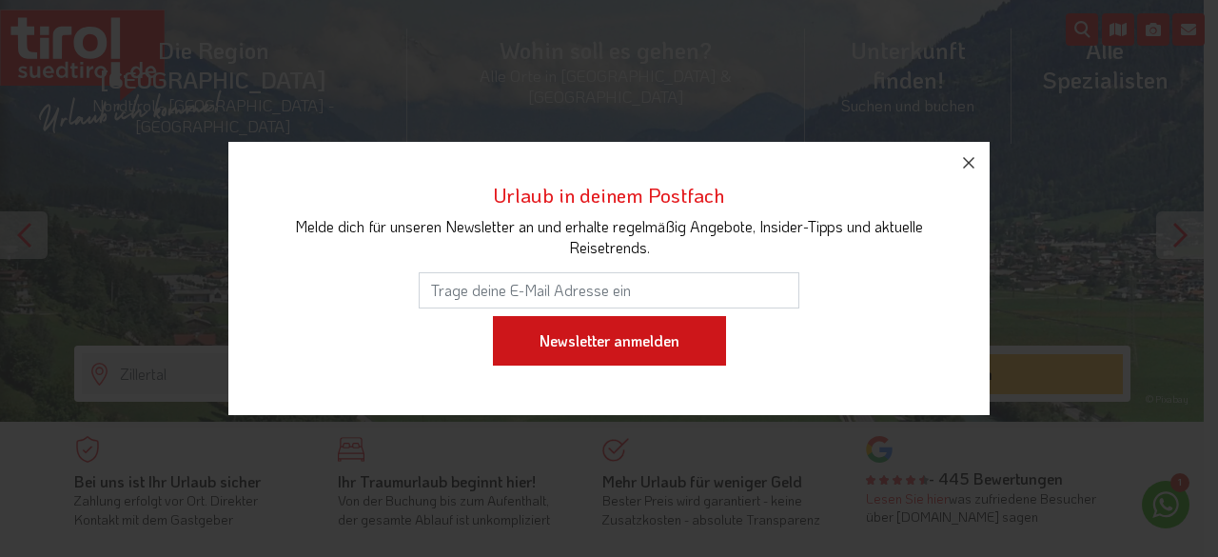
click at [550, 349] on input "Newsletter anmelden" at bounding box center [609, 340] width 233 height 49
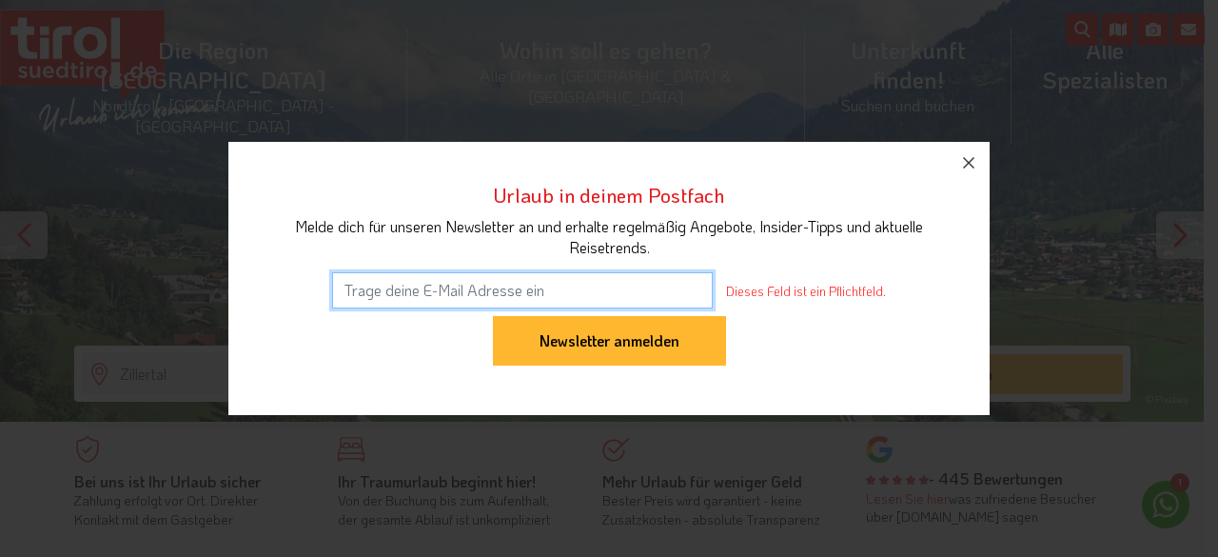
click at [350, 294] on input "Dieses Feld ist ein Pflichtfeld." at bounding box center [522, 290] width 381 height 36
type input "[EMAIL_ADDRESS][DOMAIN_NAME]"
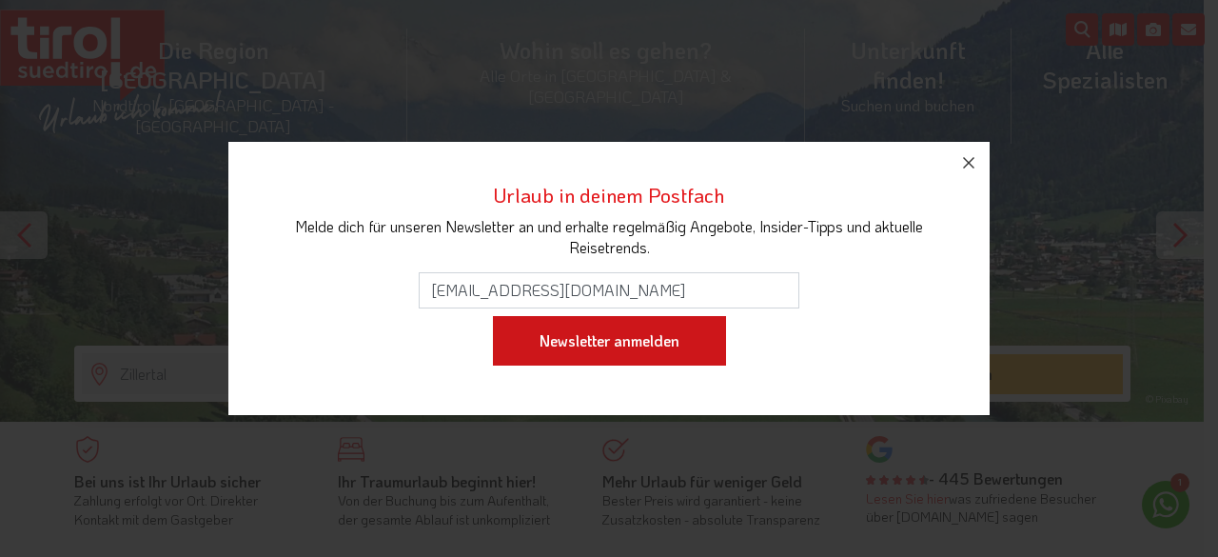
click at [592, 345] on input "Newsletter anmelden" at bounding box center [609, 340] width 233 height 49
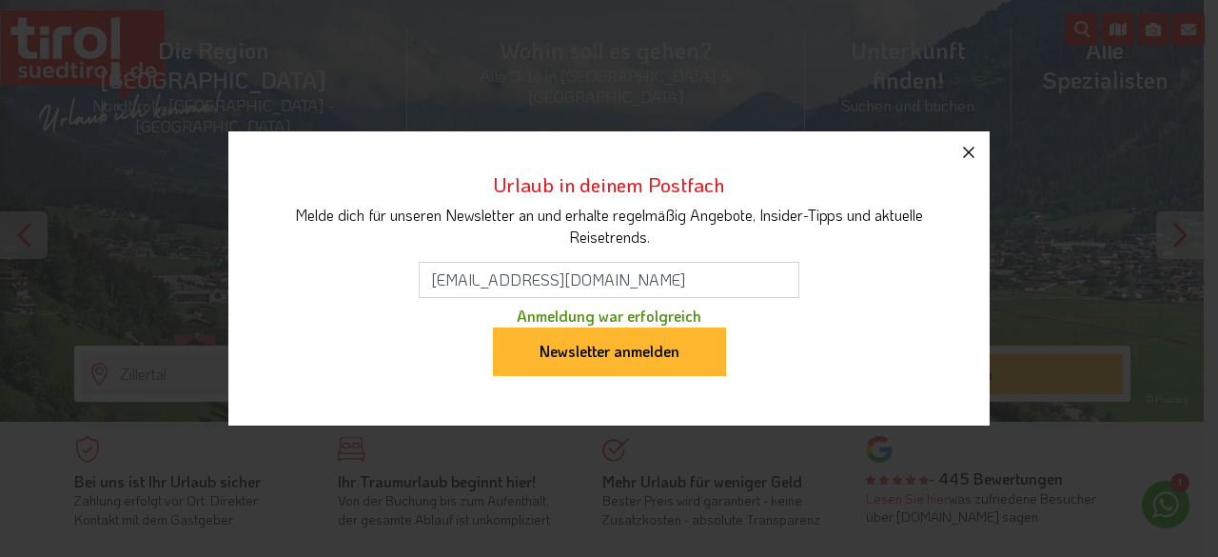
click at [970, 154] on icon "button" at bounding box center [968, 152] width 11 height 11
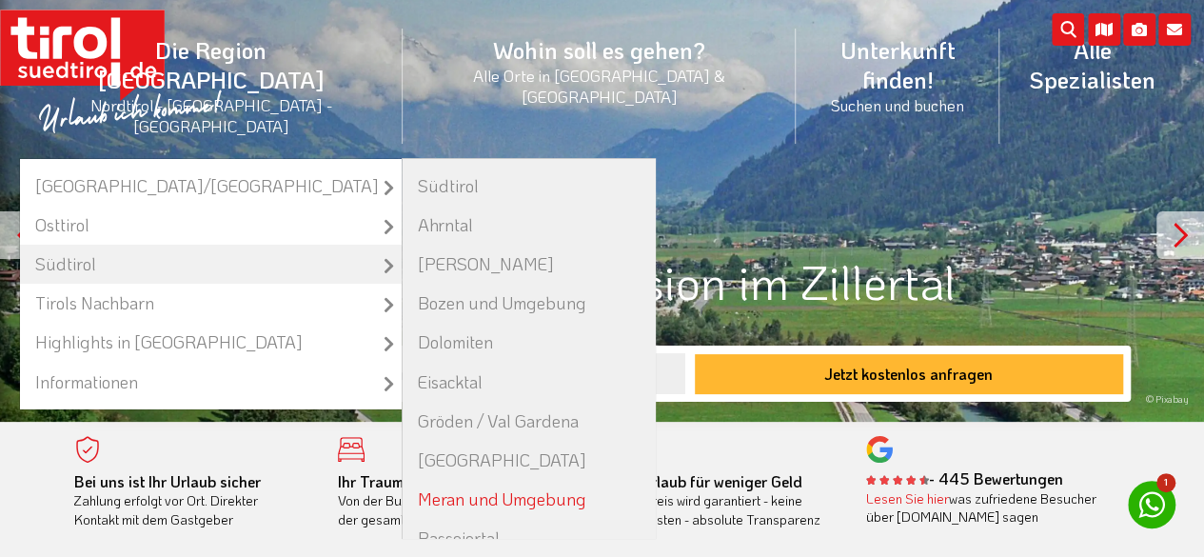
click at [430, 480] on link "Meran und Umgebung" at bounding box center [528, 499] width 252 height 39
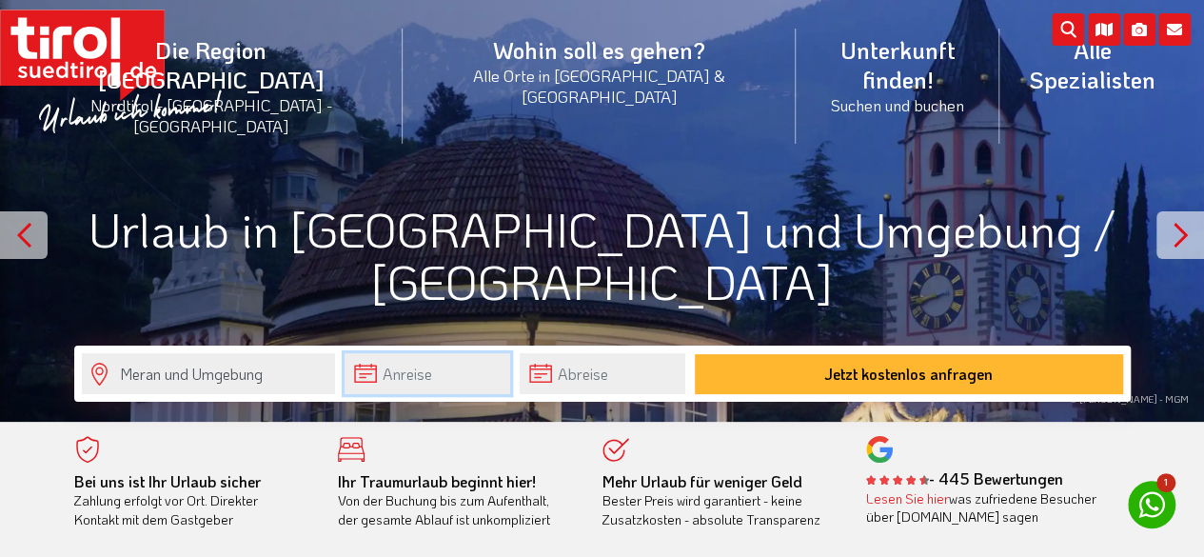
click at [381, 377] on input "text" at bounding box center [427, 373] width 166 height 41
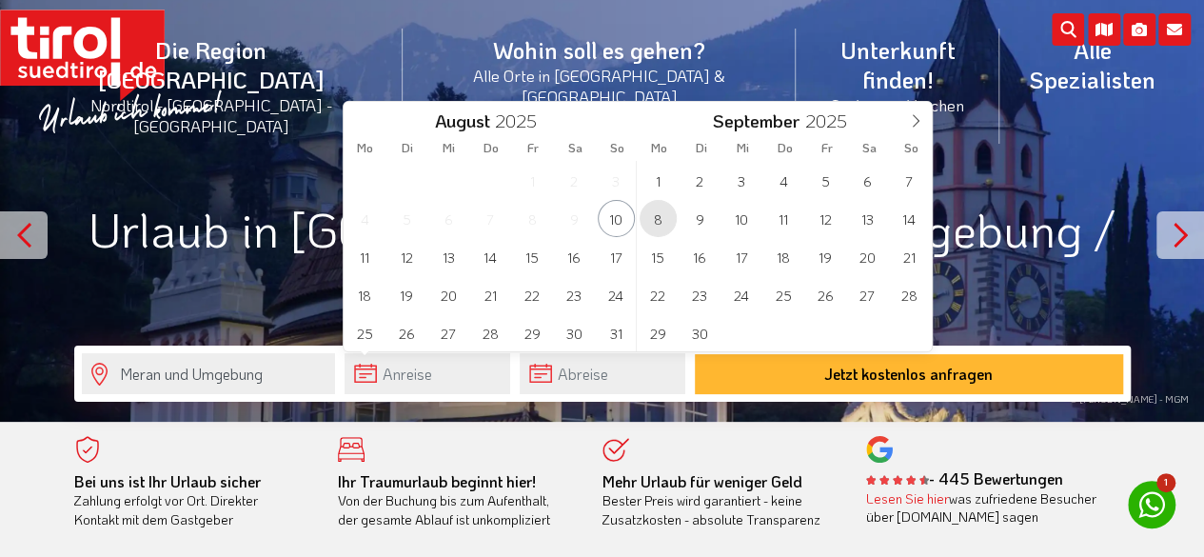
click at [656, 225] on span "8" at bounding box center [657, 218] width 37 height 37
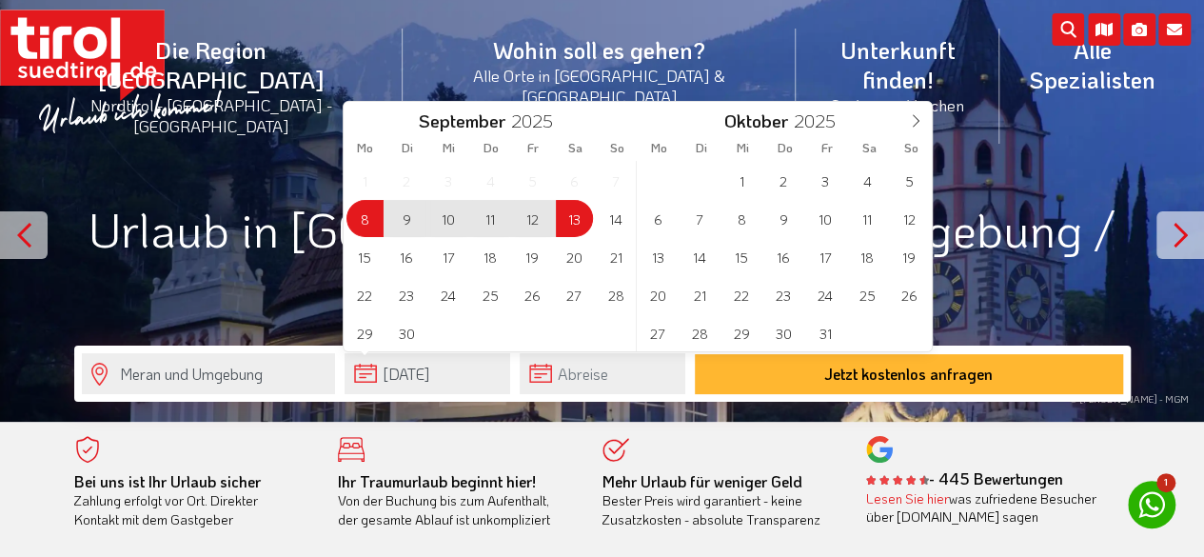
click at [574, 224] on span "13" at bounding box center [574, 218] width 37 height 37
type input "08-09-2025"
type input "13-09-2025"
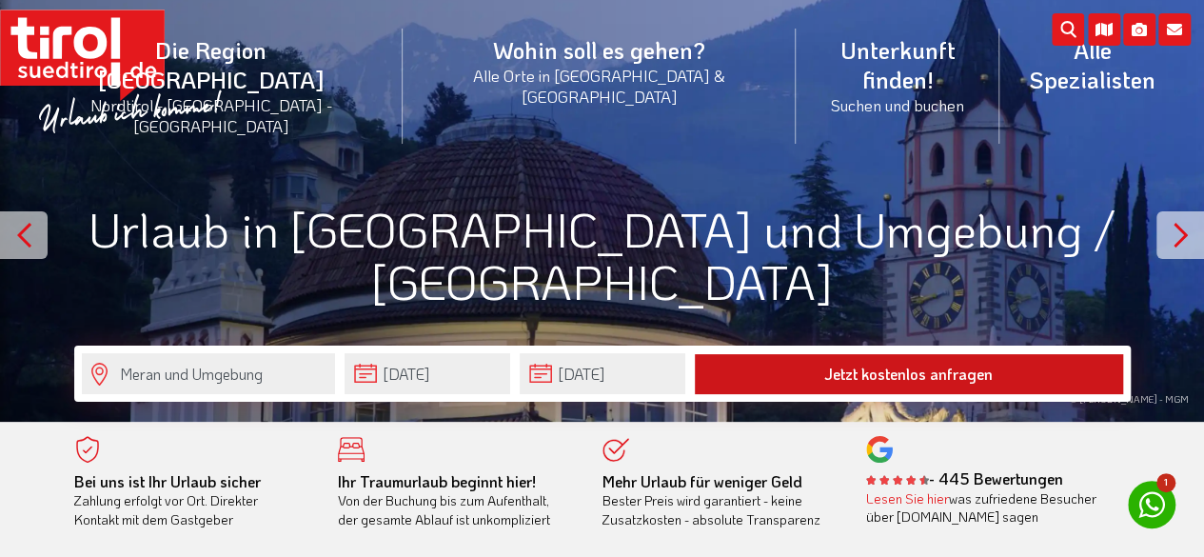
click at [838, 373] on button "Jetzt kostenlos anfragen" at bounding box center [909, 374] width 428 height 40
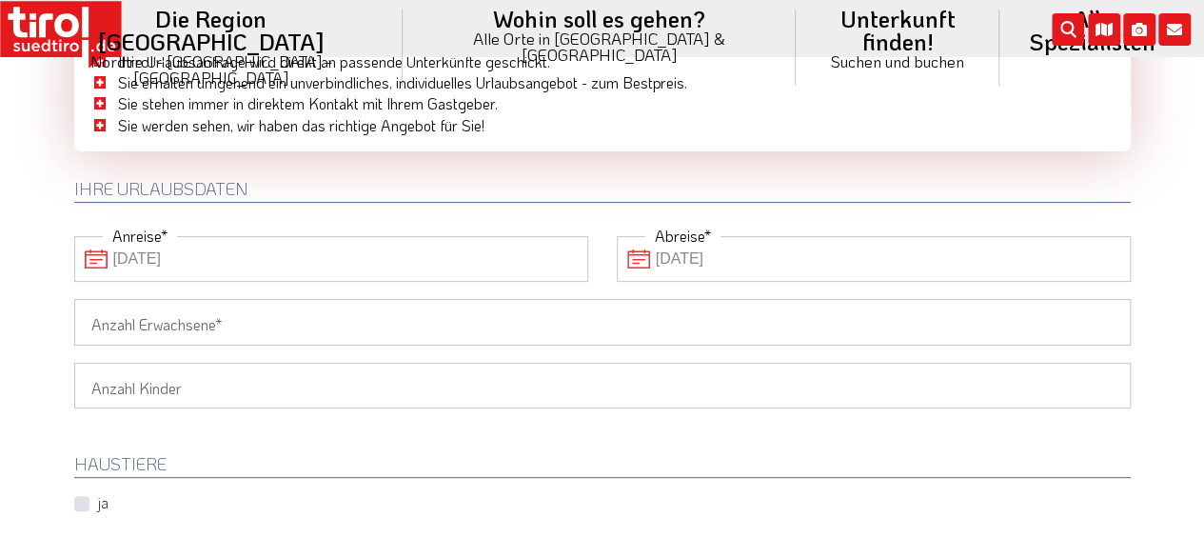
scroll to position [190, 0]
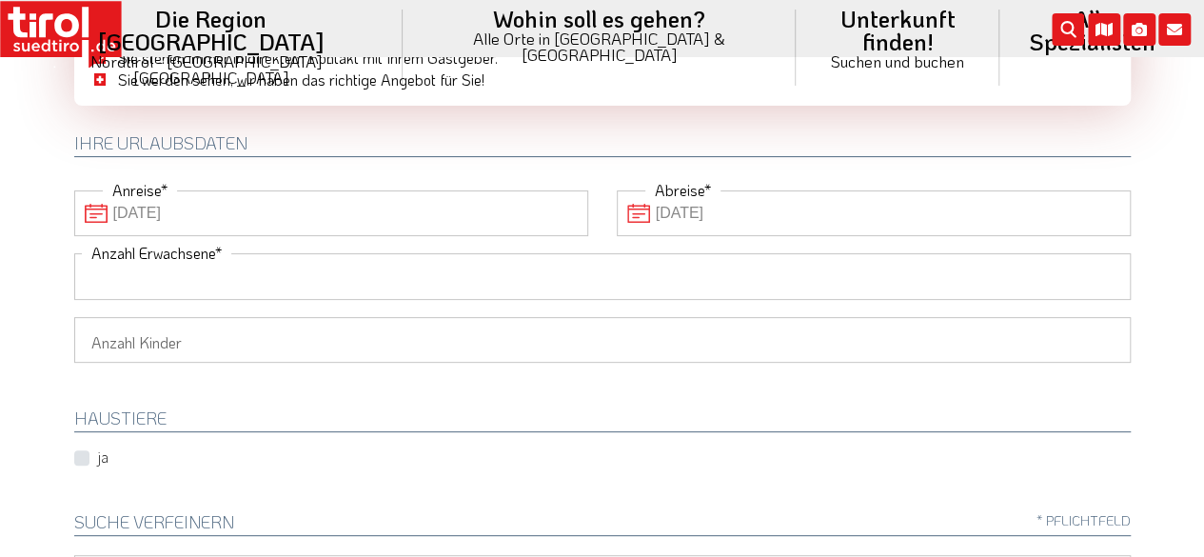
click at [108, 283] on input "Anzahl Erwachsene" at bounding box center [602, 276] width 1056 height 46
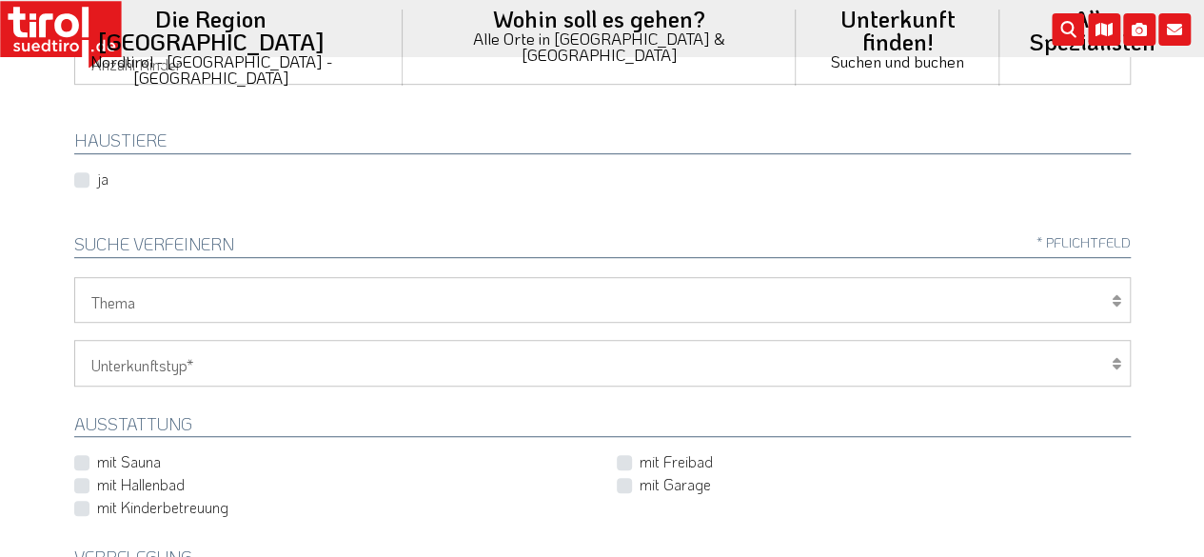
scroll to position [476, 0]
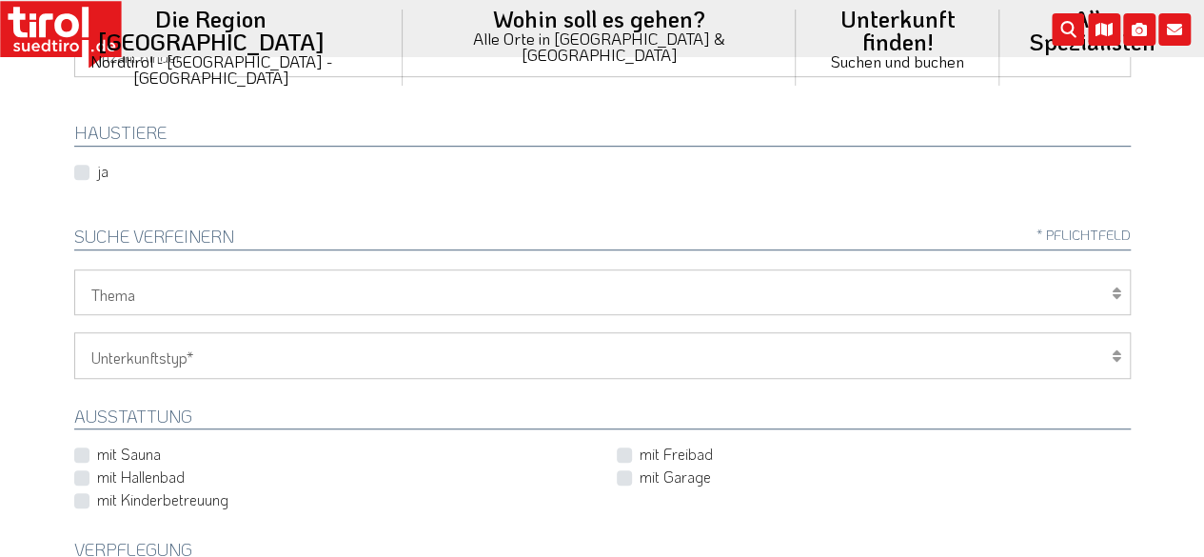
type input "2"
click at [1112, 290] on icon at bounding box center [1116, 292] width 10 height 15
click at [1119, 356] on icon at bounding box center [1116, 355] width 10 height 15
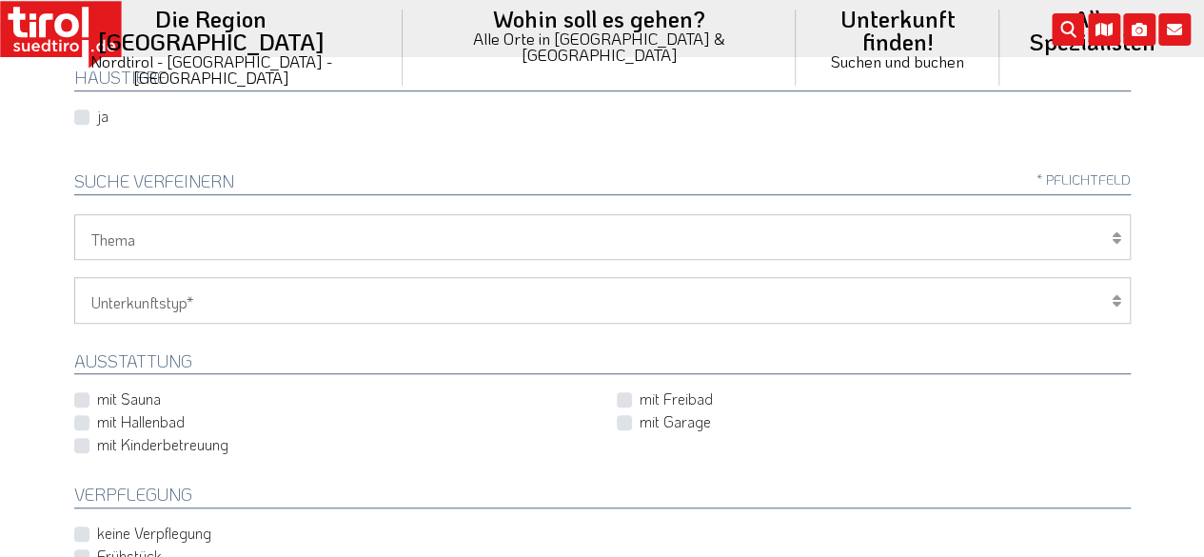
scroll to position [571, 0]
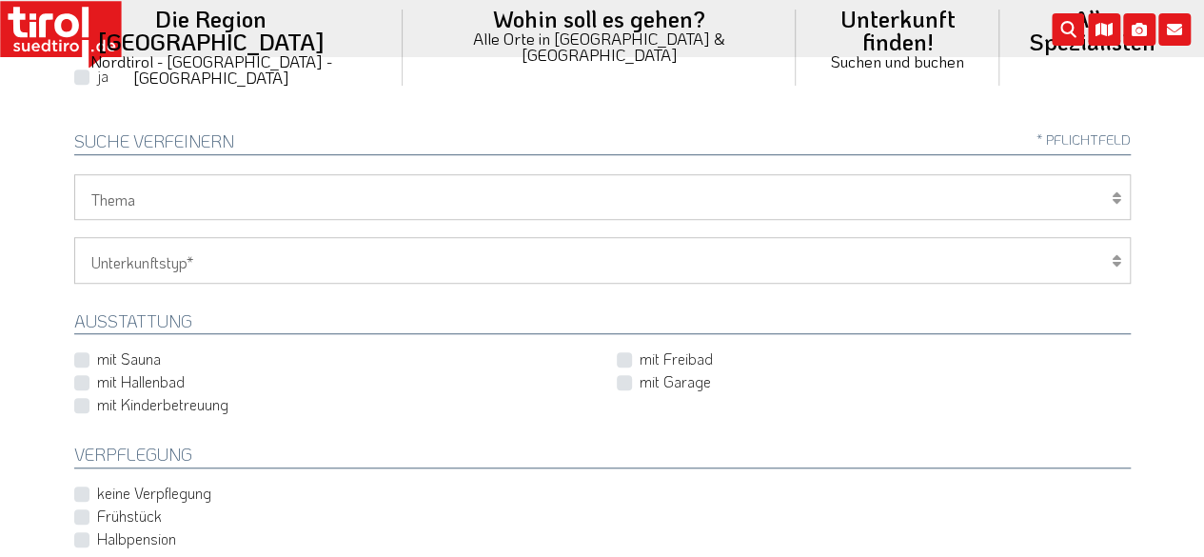
click at [107, 261] on select "Hotel 1-3 Sterne Hotel 4-5 Sterne Ferienwohnung Chalet/Ferienhaus Bauernhöfe" at bounding box center [602, 260] width 1056 height 46
select select "1_4-5"
click at [74, 237] on select "Hotel 1-3 Sterne Hotel 4-5 Sterne Ferienwohnung Chalet/Ferienhaus Bauernhöfe" at bounding box center [602, 260] width 1056 height 46
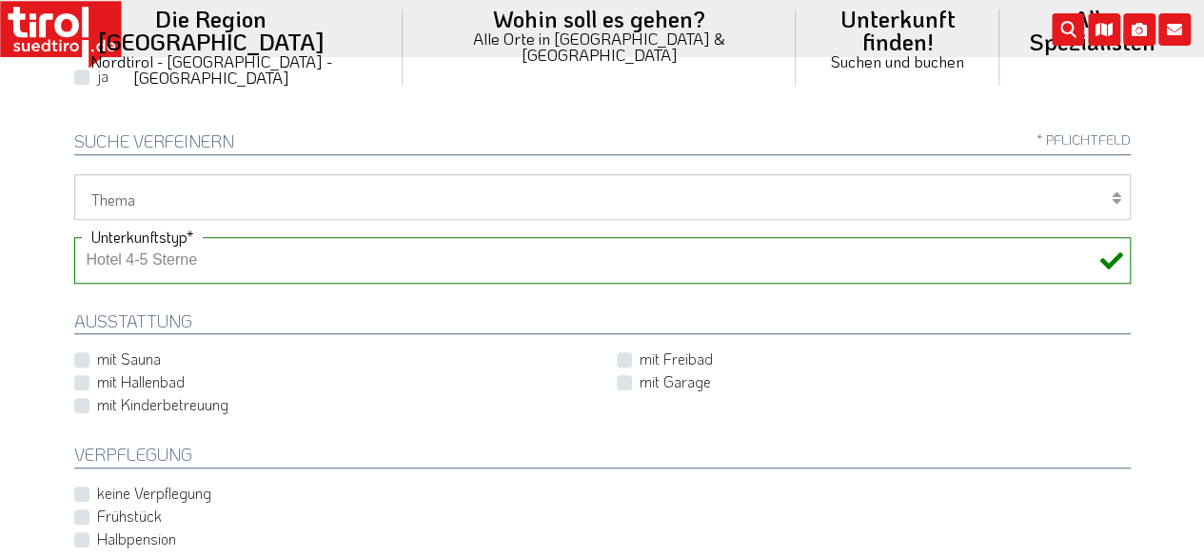
click at [88, 380] on div "mit Hallenbad" at bounding box center [331, 382] width 514 height 23
click at [97, 382] on label "mit Hallenbad" at bounding box center [141, 381] width 88 height 21
click at [83, 382] on input "mit Hallenbad" at bounding box center [335, 382] width 514 height 12
checkbox input "true"
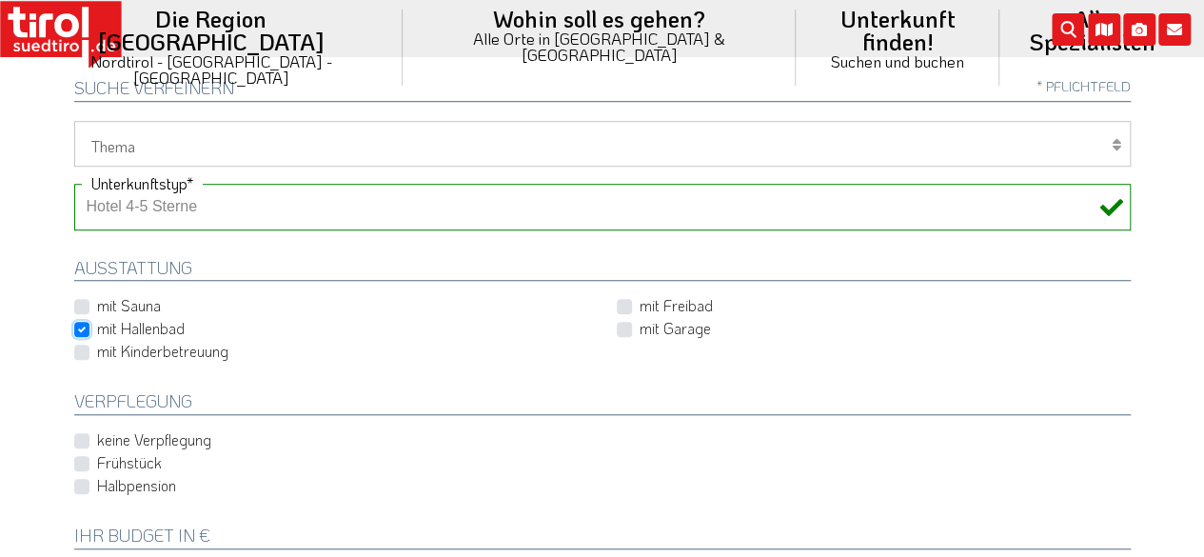
scroll to position [666, 0]
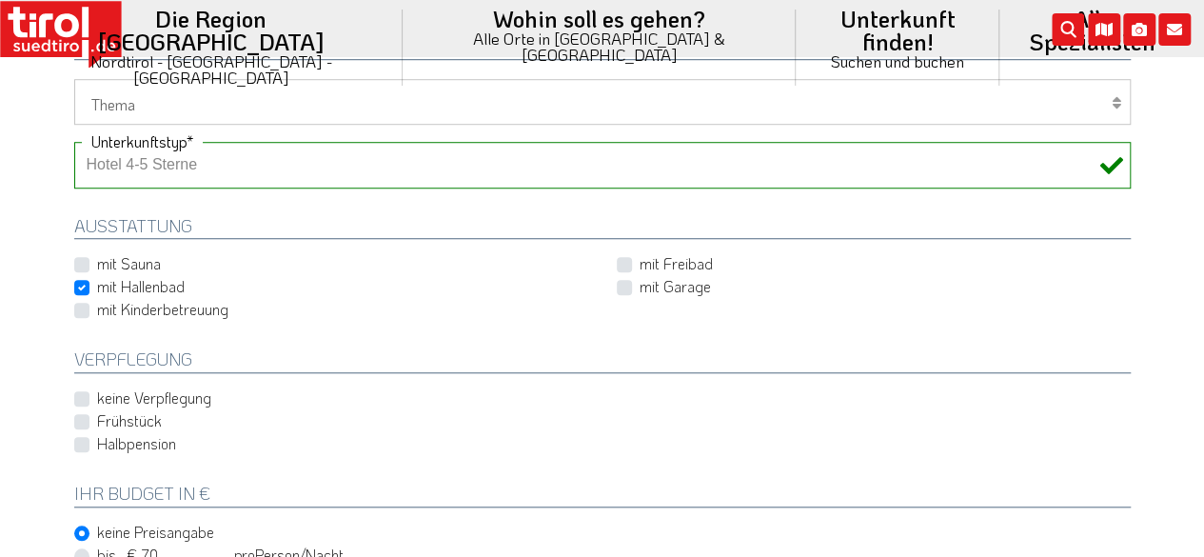
click at [97, 441] on label "Halbpension" at bounding box center [136, 443] width 79 height 21
click at [83, 441] on input "Halbpension" at bounding box center [606, 444] width 1056 height 12
checkbox input "true"
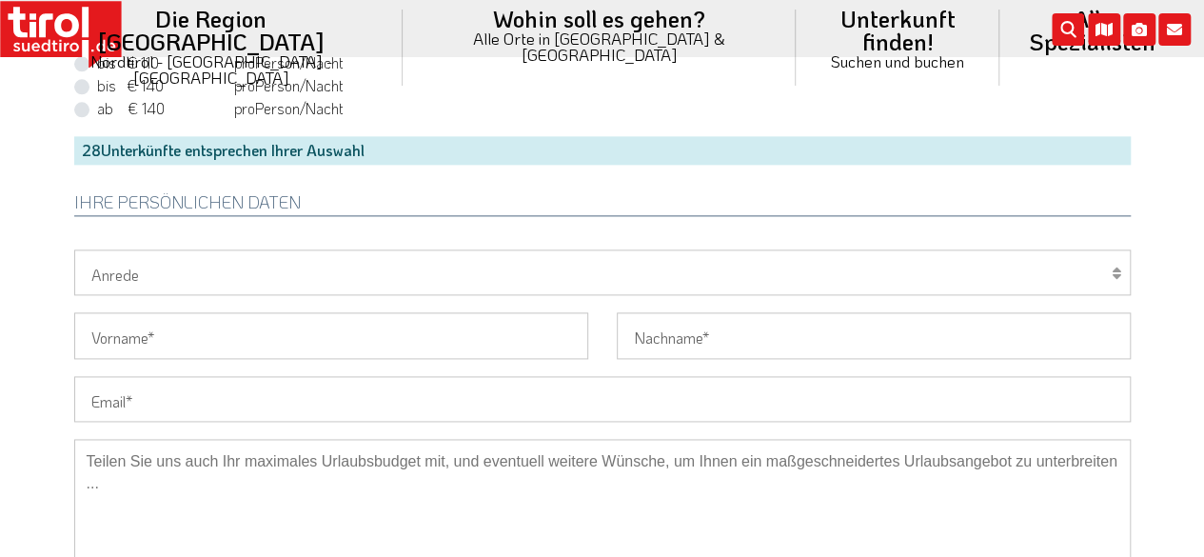
scroll to position [1142, 0]
